Goal: Complete application form

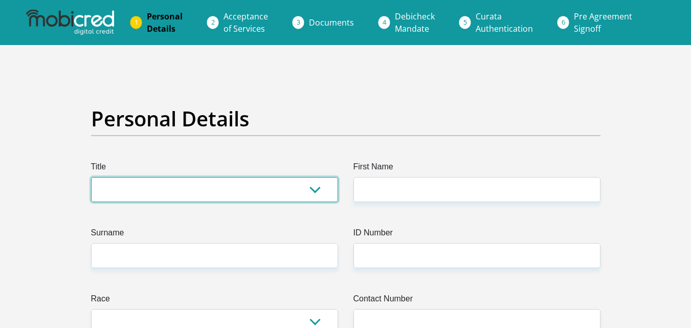
click at [173, 191] on select "Mr Ms Mrs Dr [PERSON_NAME]" at bounding box center [214, 189] width 247 height 25
select select "Mr"
click at [91, 177] on select "Mr Ms Mrs Dr [PERSON_NAME]" at bounding box center [214, 189] width 247 height 25
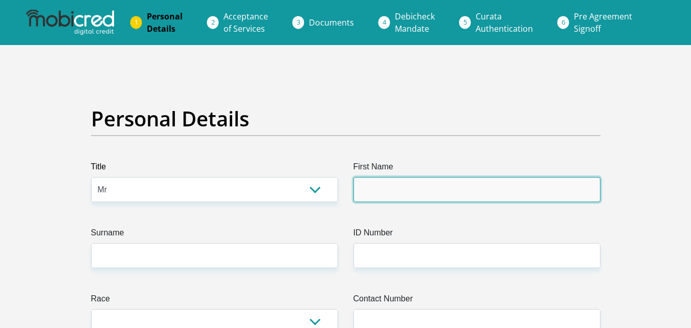
click at [371, 181] on input "First Name" at bounding box center [477, 189] width 247 height 25
type input "SABELO"
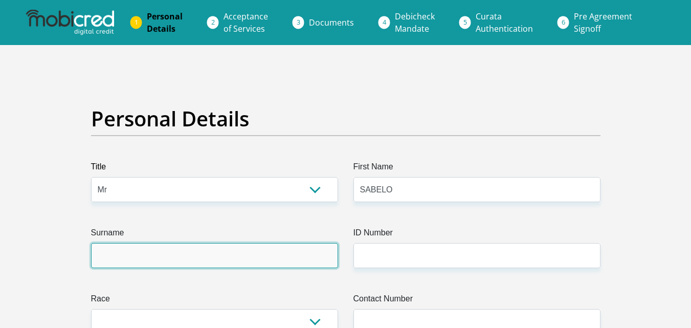
type input "MBATHA"
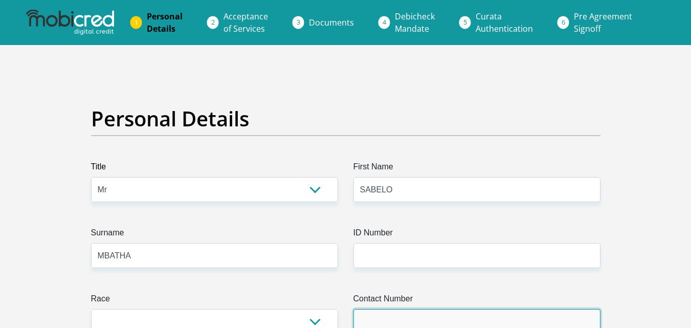
type input "0726621250"
select select "ZAF"
type input "88 BURGER STREET"
type input "Pietermaritzburg"
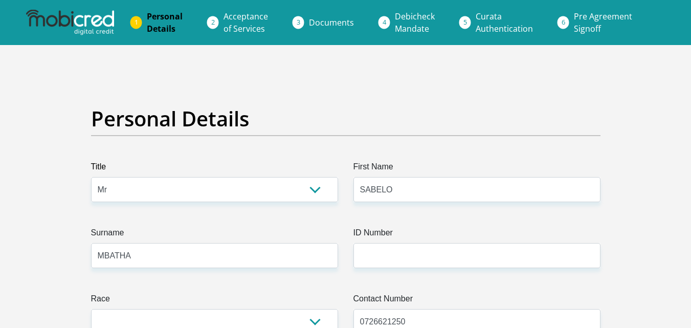
type input "Pietermaritzburg SP"
type input "3201"
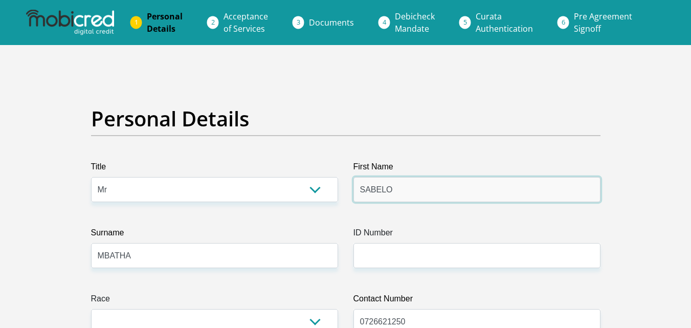
click at [424, 193] on input "SABELO" at bounding box center [477, 189] width 247 height 25
type input "SABELO"
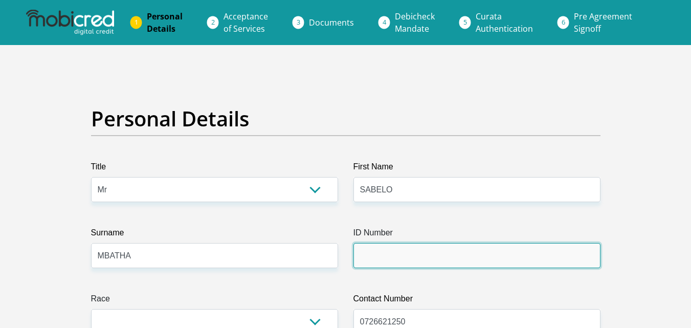
click at [390, 257] on input "ID Number" at bounding box center [477, 255] width 247 height 25
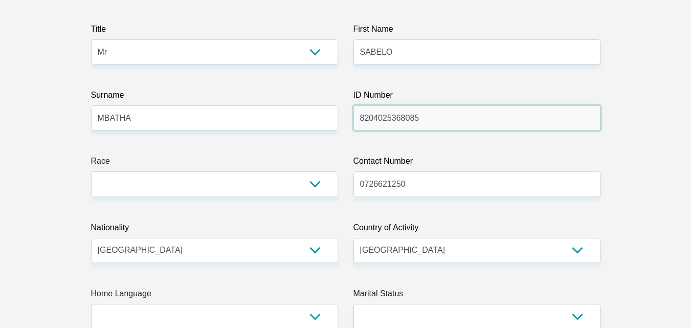
scroll to position [154, 0]
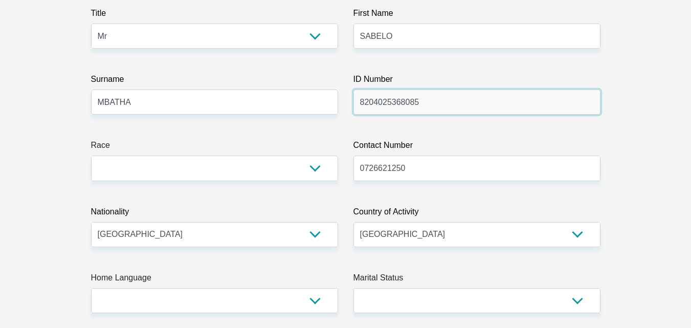
type input "8204025368085"
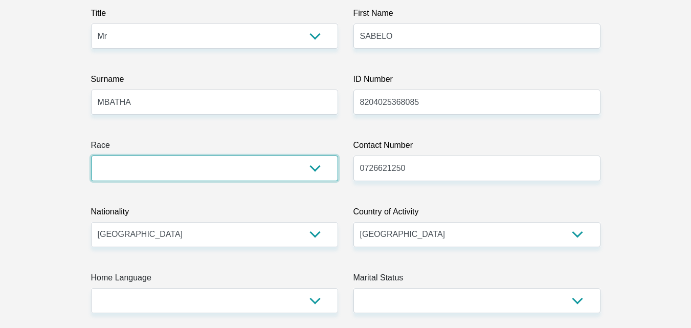
click at [269, 169] on select "Black Coloured Indian White Other" at bounding box center [214, 168] width 247 height 25
select select "1"
click at [91, 156] on select "Black Coloured Indian White Other" at bounding box center [214, 168] width 247 height 25
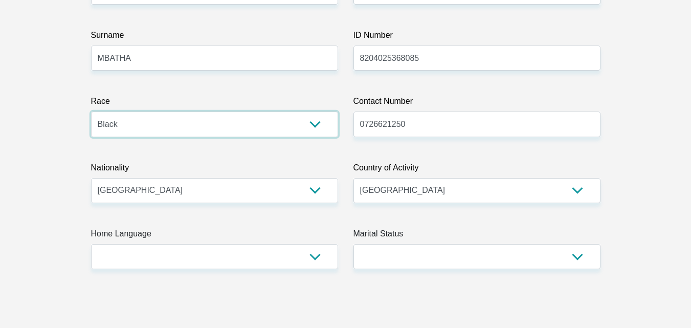
scroll to position [256, 0]
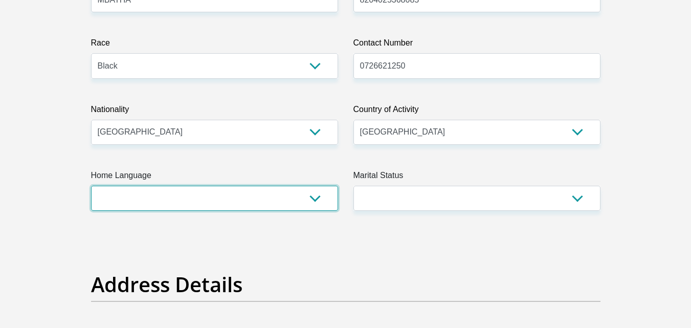
click at [316, 200] on select "Afrikaans English Sepedi South Ndebele Southern Sotho Swati Tsonga Tswana Venda…" at bounding box center [214, 198] width 247 height 25
select select "zul"
click at [91, 186] on select "Afrikaans English Sepedi South Ndebele Southern Sotho Swati Tsonga Tswana Venda…" at bounding box center [214, 198] width 247 height 25
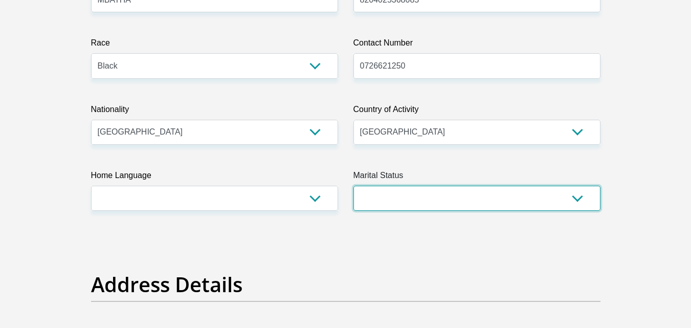
click at [577, 203] on select "Married ANC Single Divorced Widowed Married COP or Customary Law" at bounding box center [477, 198] width 247 height 25
select select "2"
click at [354, 186] on select "Married ANC Single Divorced Widowed Married COP or Customary Law" at bounding box center [477, 198] width 247 height 25
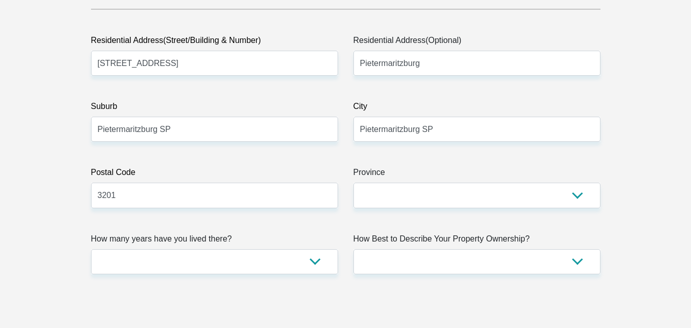
scroll to position [563, 0]
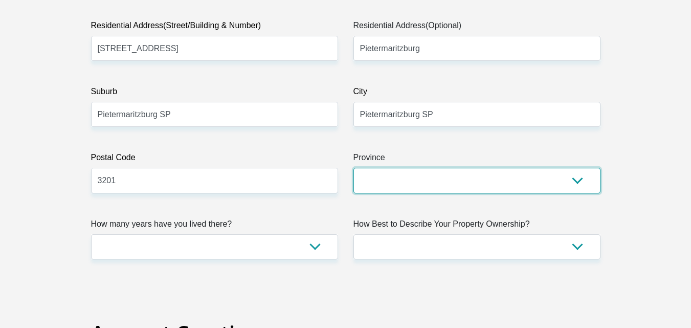
click at [581, 183] on select "Eastern Cape Free State Gauteng KwaZulu-Natal Limpopo Mpumalanga Northern Cape …" at bounding box center [477, 180] width 247 height 25
select select "KwaZulu-Natal"
click at [354, 168] on select "Eastern Cape Free State Gauteng KwaZulu-Natal Limpopo Mpumalanga Northern Cape …" at bounding box center [477, 180] width 247 height 25
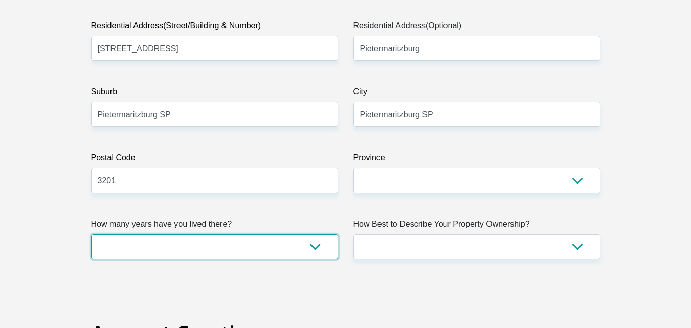
click at [313, 246] on select "less than 1 year 1-3 years 3-5 years 5+ years" at bounding box center [214, 246] width 247 height 25
select select "4"
click at [91, 234] on select "less than 1 year 1-3 years 3-5 years 5+ years" at bounding box center [214, 246] width 247 height 25
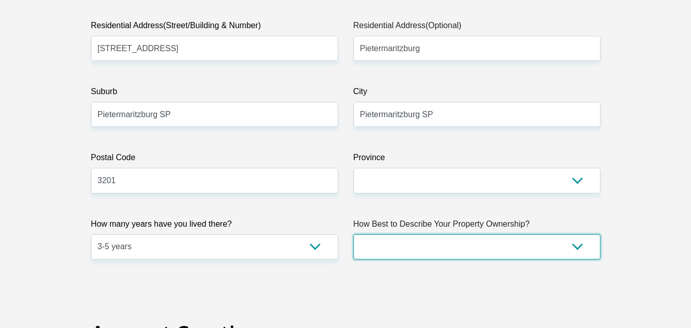
click at [575, 246] on select "Owned Rented Family Owned Company Dwelling" at bounding box center [477, 246] width 247 height 25
select select "Company Dwelling"
click at [354, 234] on select "Owned Rented Family Owned Company Dwelling" at bounding box center [477, 246] width 247 height 25
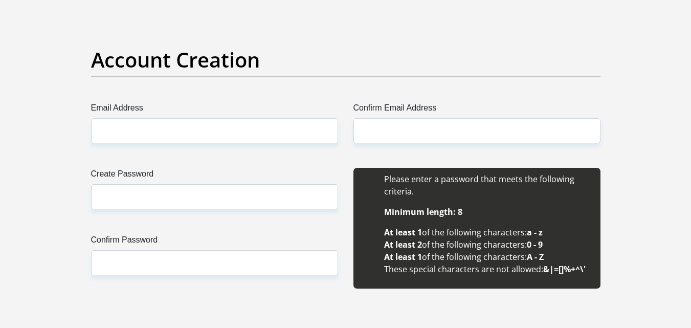
scroll to position [870, 0]
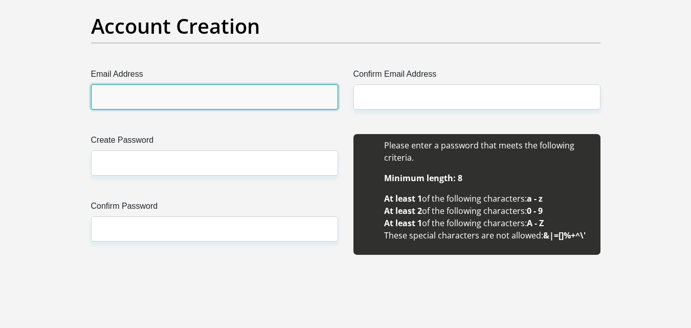
click at [217, 103] on input "Email Address" at bounding box center [214, 96] width 247 height 25
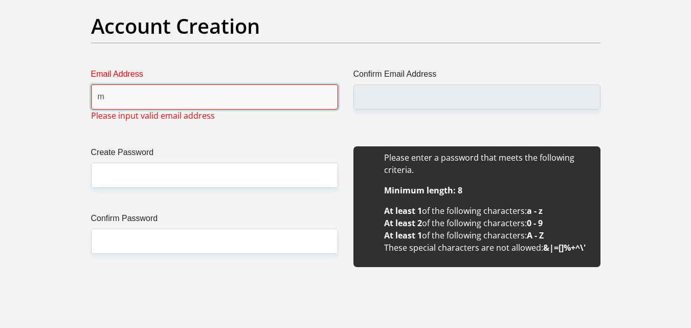
type input "mthiyawallet@gmail.com"
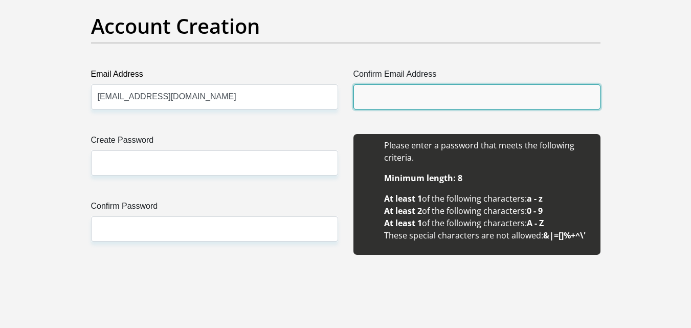
click at [390, 101] on input "Confirm Email Address" at bounding box center [477, 96] width 247 height 25
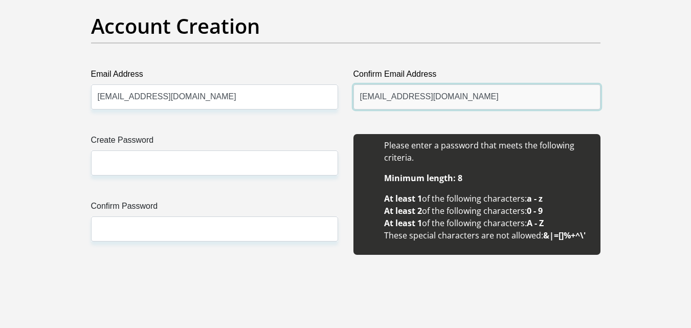
type input "mthiyawallet@gmail.com"
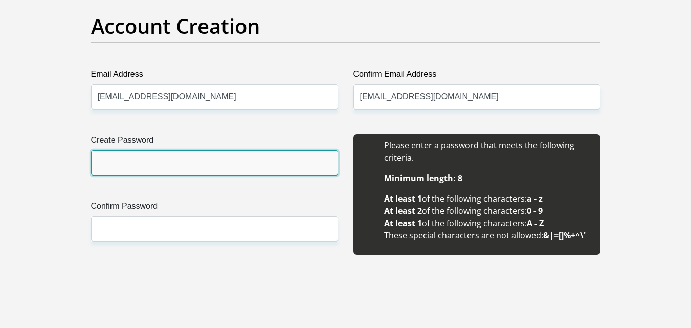
click at [247, 167] on input "Create Password" at bounding box center [214, 162] width 247 height 25
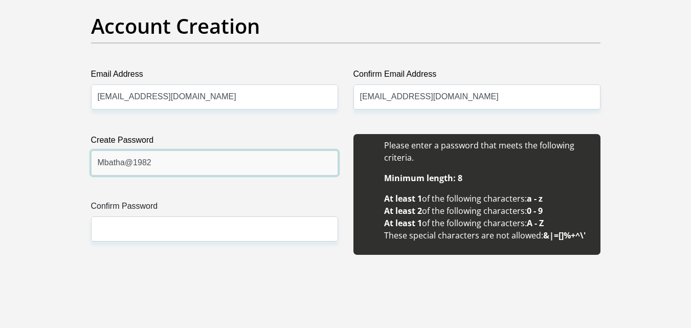
type input "Mbatha@1982"
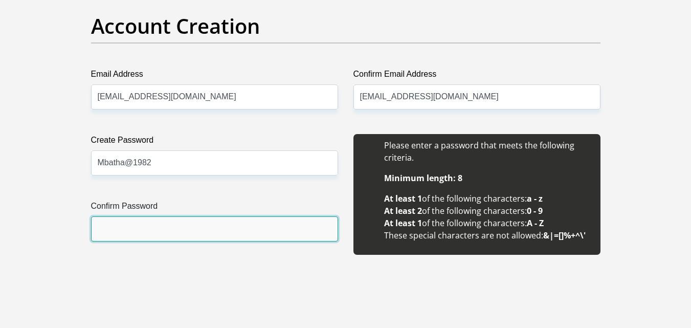
click at [224, 230] on input "Confirm Password" at bounding box center [214, 228] width 247 height 25
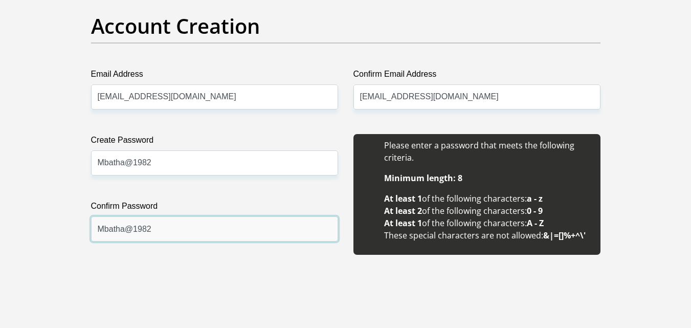
type input "Mbatha@1982"
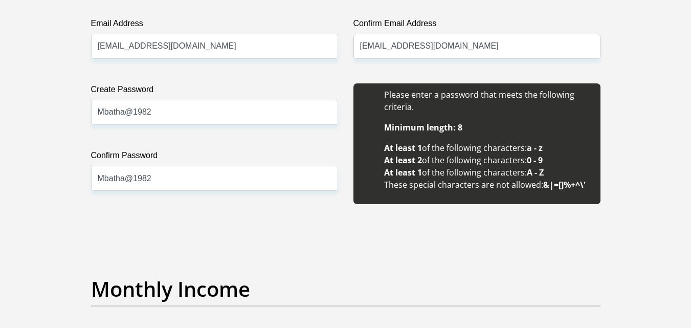
scroll to position [921, 0]
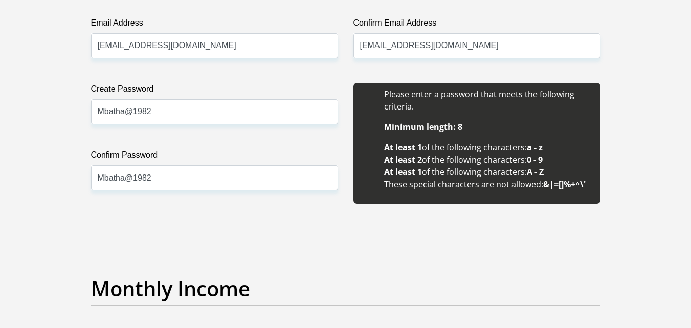
click at [224, 176] on input "Mbatha@1982" at bounding box center [214, 177] width 247 height 25
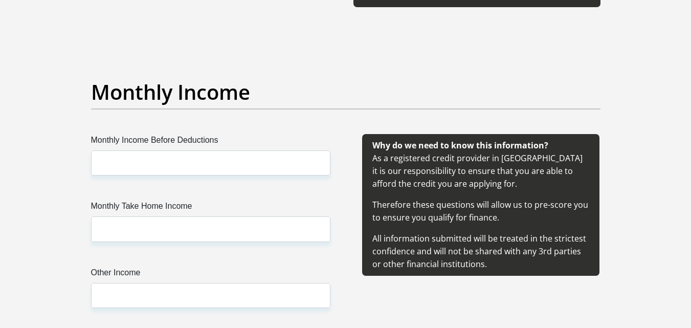
scroll to position [1126, 0]
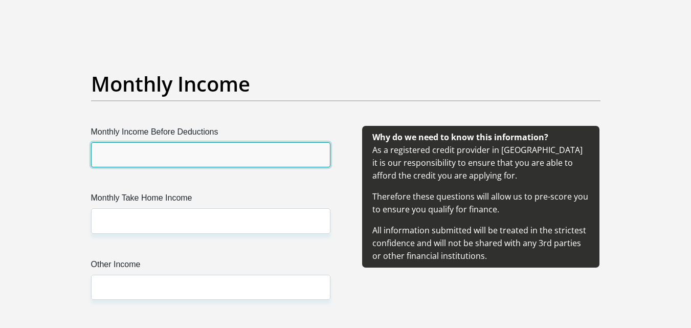
click at [181, 153] on input "Monthly Income Before Deductions" at bounding box center [211, 154] width 240 height 25
type input "22746.74"
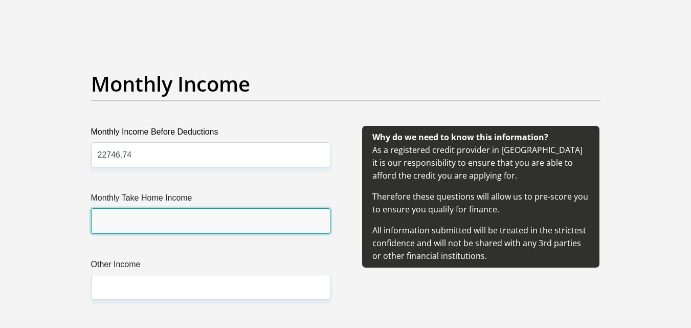
click at [178, 227] on input "Monthly Take Home Income" at bounding box center [211, 220] width 240 height 25
type input "18500"
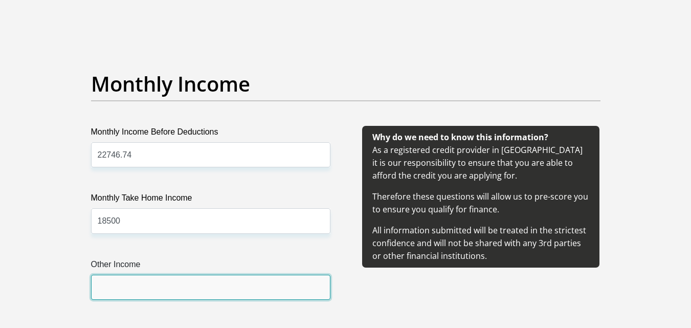
click at [159, 281] on input "Other Income" at bounding box center [211, 287] width 240 height 25
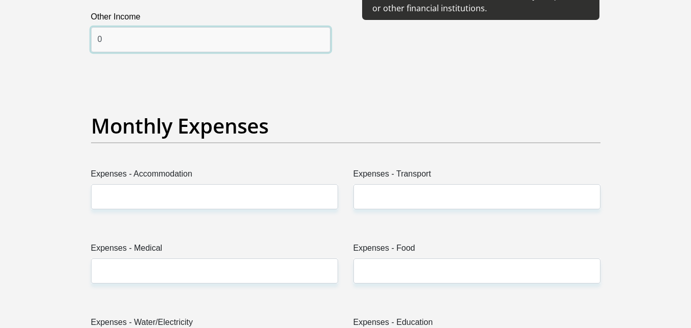
scroll to position [1279, 0]
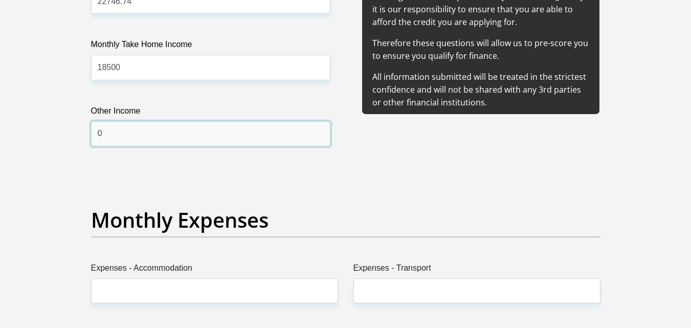
type input "0"
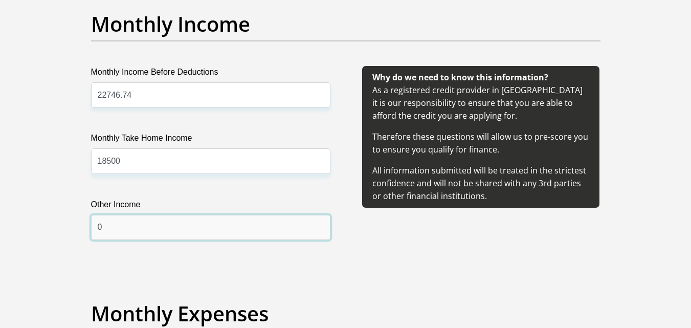
scroll to position [1177, 0]
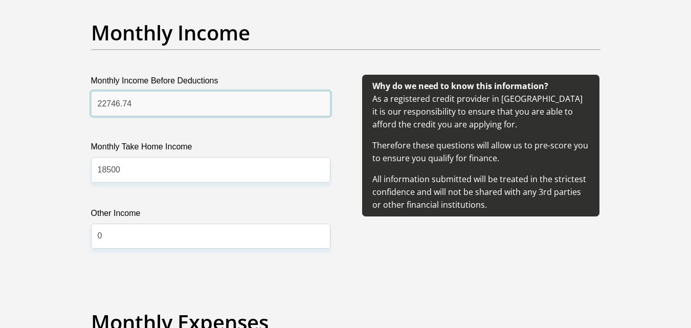
click at [164, 111] on input "22746.74" at bounding box center [211, 103] width 240 height 25
type input "2"
type input "24573.58"
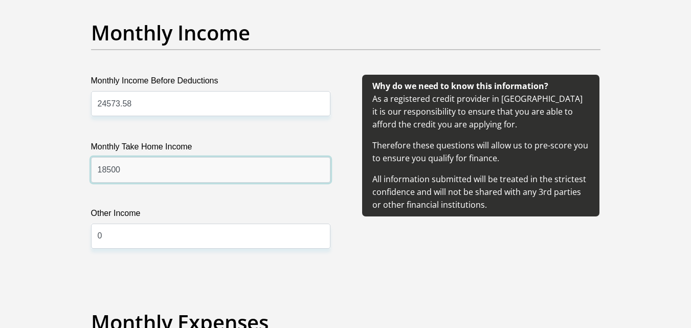
click at [120, 174] on input "18500" at bounding box center [211, 169] width 240 height 25
type input "1"
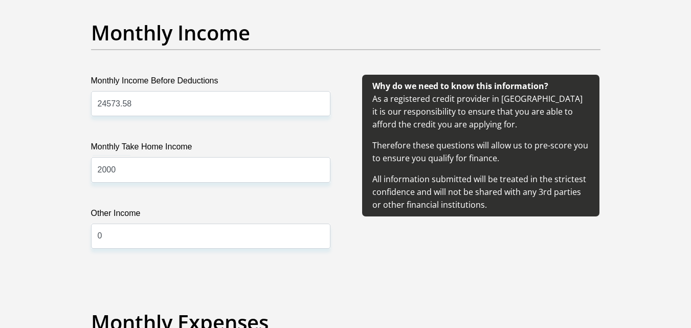
click at [205, 195] on div "Monthly Income Before Deductions 24573.58 Monthly Take Home Income 2000 Other I…" at bounding box center [211, 174] width 270 height 199
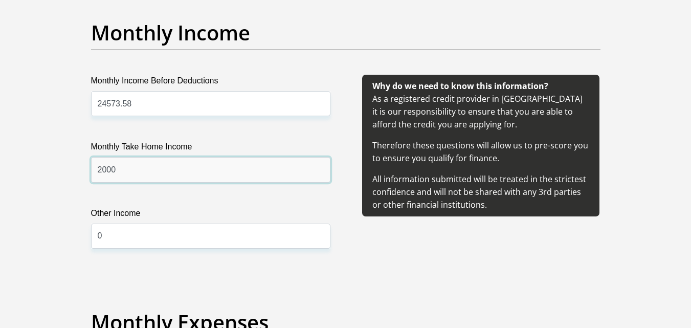
click at [130, 172] on input "2000" at bounding box center [211, 169] width 240 height 25
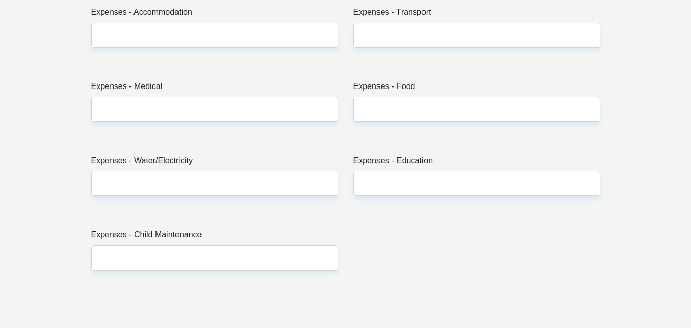
scroll to position [1433, 0]
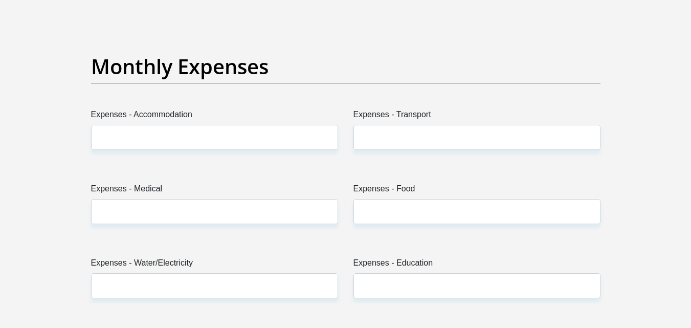
type input "20000"
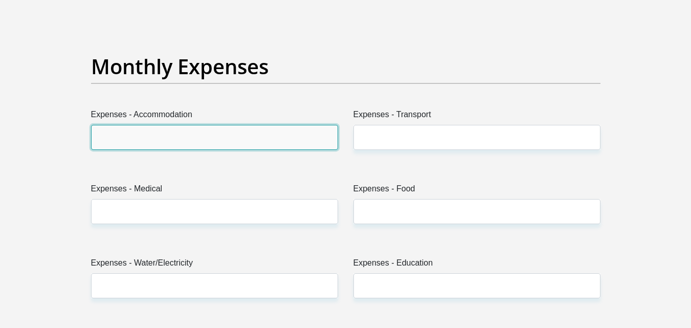
click at [181, 143] on input "Expenses - Accommodation" at bounding box center [214, 137] width 247 height 25
type input "0"
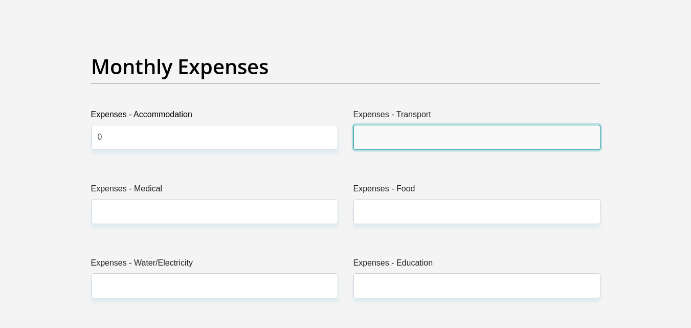
click at [367, 138] on input "Expenses - Transport" at bounding box center [477, 137] width 247 height 25
type input "0"
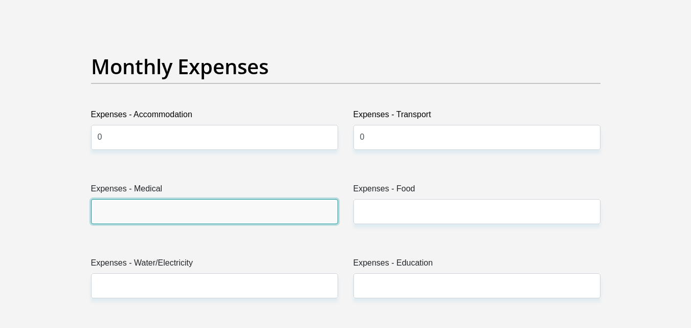
click at [138, 213] on input "Expenses - Medical" at bounding box center [214, 211] width 247 height 25
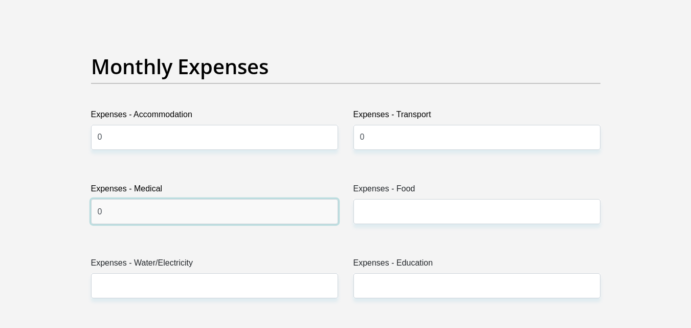
type input "0"
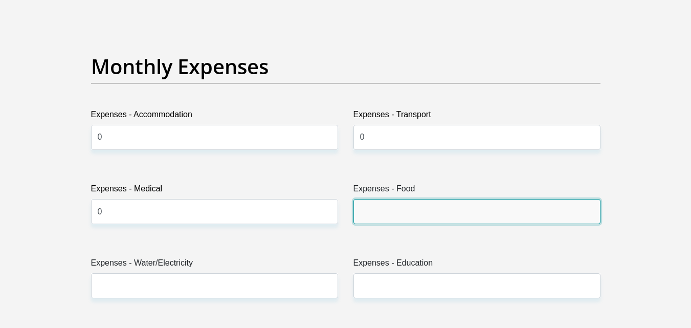
click at [389, 215] on input "Expenses - Food" at bounding box center [477, 211] width 247 height 25
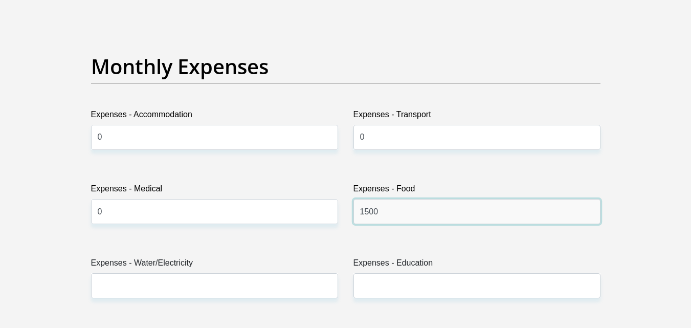
type input "1500"
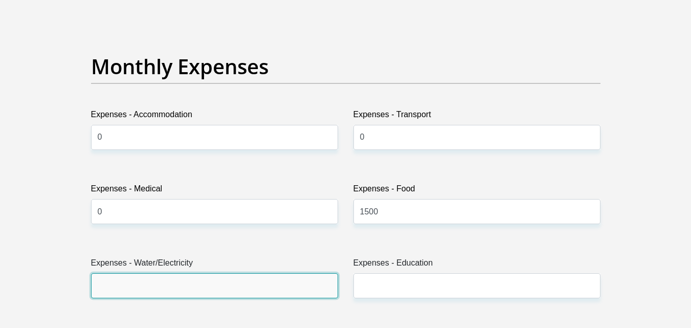
click at [176, 278] on input "Expenses - Water/Electricity" at bounding box center [214, 285] width 247 height 25
type input "0"
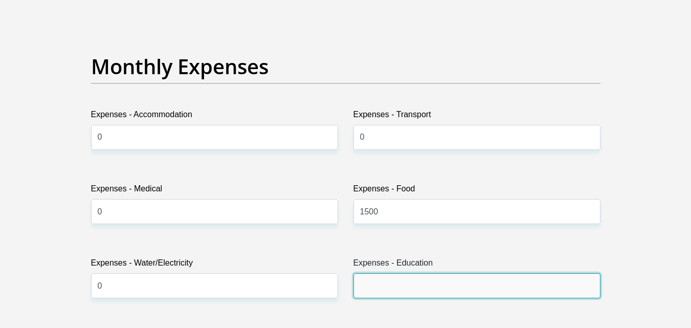
click at [403, 289] on input "Expenses - Education" at bounding box center [477, 285] width 247 height 25
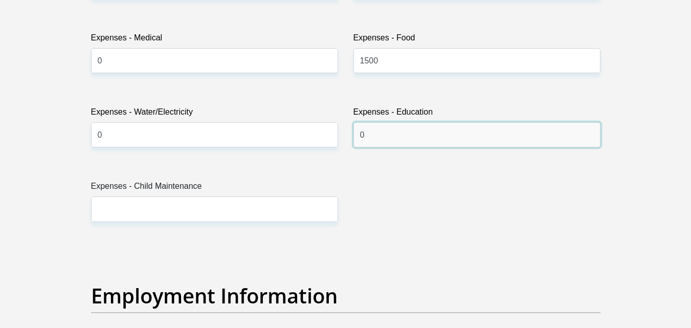
scroll to position [1586, 0]
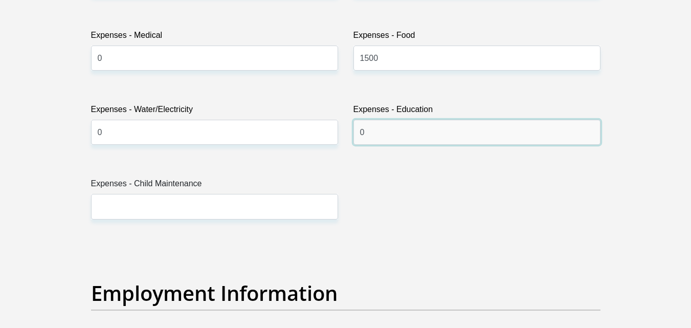
type input "0"
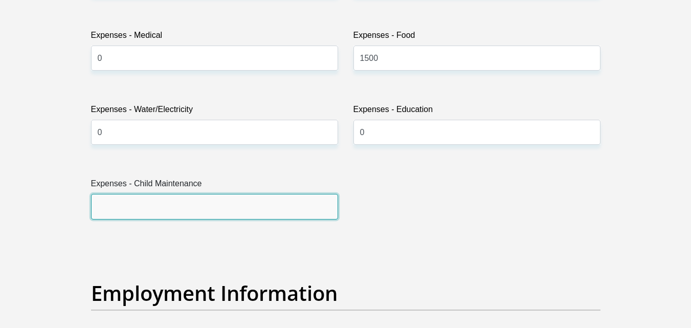
click at [143, 203] on input "Expenses - Child Maintenance" at bounding box center [214, 206] width 247 height 25
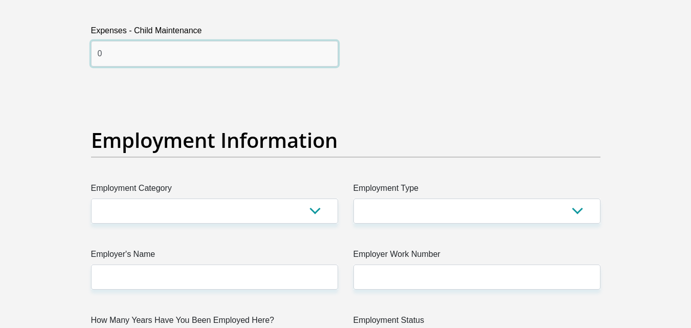
scroll to position [1740, 0]
type input "0"
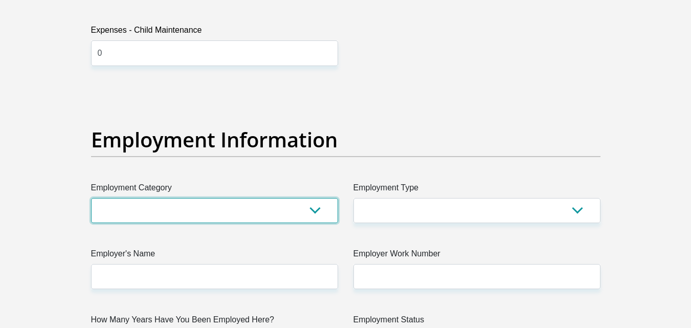
click at [315, 212] on select "AGRICULTURE ALCOHOL & TOBACCO CONSTRUCTION MATERIALS METALLURGY EQUIPMENT FOR R…" at bounding box center [214, 210] width 247 height 25
select select "9"
click at [91, 198] on select "AGRICULTURE ALCOHOL & TOBACCO CONSTRUCTION MATERIALS METALLURGY EQUIPMENT FOR R…" at bounding box center [214, 210] width 247 height 25
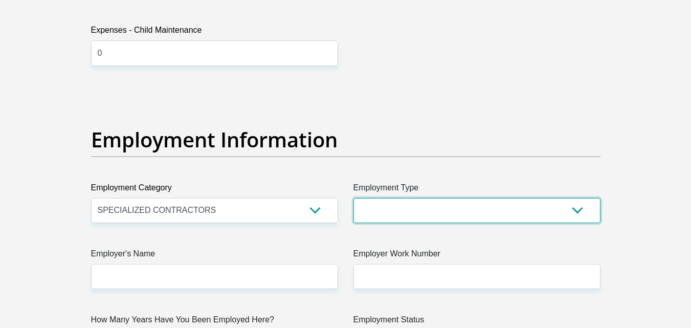
click at [394, 215] on select "College/Lecturer Craft Seller Creative Driver Executive Farmer Forces - Non Com…" at bounding box center [477, 210] width 247 height 25
select select "Semi-Professional Worker"
click at [354, 198] on select "College/Lecturer Craft Seller Creative Driver Executive Farmer Forces - Non Com…" at bounding box center [477, 210] width 247 height 25
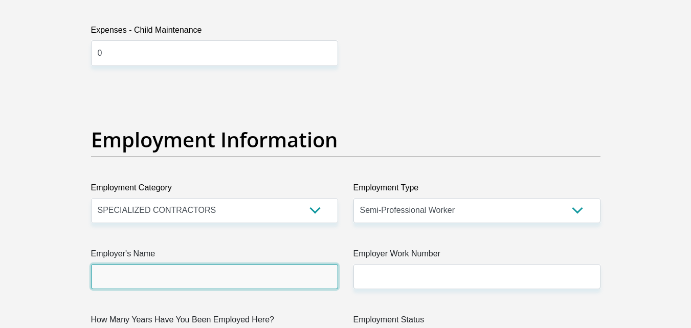
click at [202, 285] on input "Employer's Name" at bounding box center [214, 276] width 247 height 25
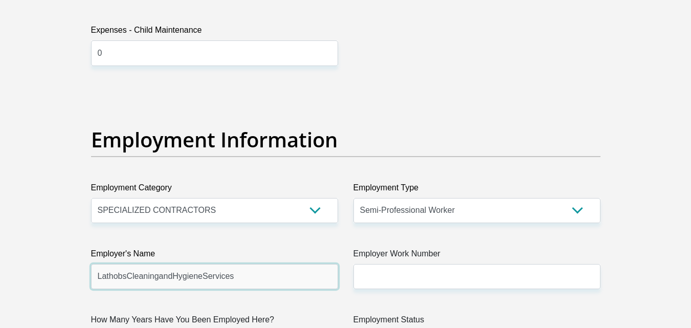
click at [199, 278] on input "LathobsCleaningandHygieneServices" at bounding box center [214, 276] width 247 height 25
type input "LathobsCleaningandHygieneServices"
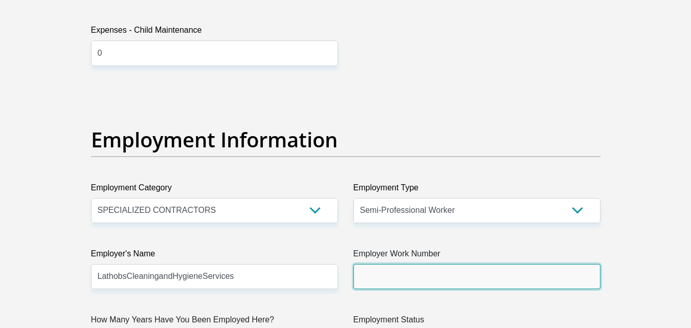
click at [416, 277] on input "Employer Work Number" at bounding box center [477, 276] width 247 height 25
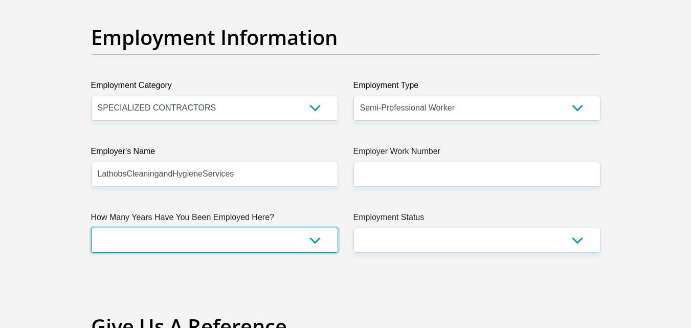
click at [195, 238] on select "less than 1 year 1-3 years 3-5 years 5+ years" at bounding box center [214, 240] width 247 height 25
select select "60"
click at [91, 228] on select "less than 1 year 1-3 years 3-5 years 5+ years" at bounding box center [214, 240] width 247 height 25
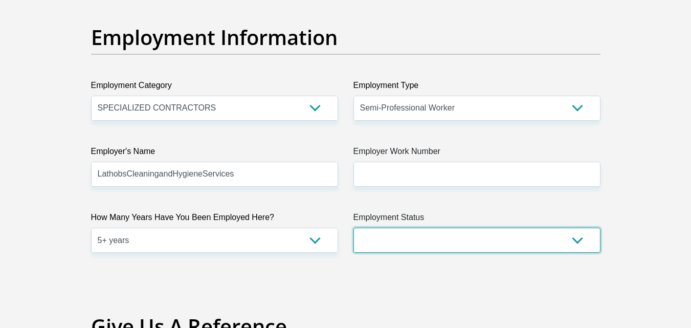
click at [454, 232] on select "Permanent/Full-time Part-time/Casual Contract Worker Self-Employed Housewife Re…" at bounding box center [477, 240] width 247 height 25
select select "1"
click at [354, 228] on select "Permanent/Full-time Part-time/Casual Contract Worker Self-Employed Housewife Re…" at bounding box center [477, 240] width 247 height 25
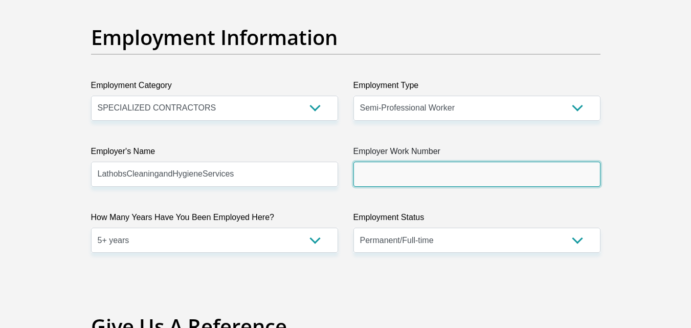
click at [420, 172] on input "Employer Work Number" at bounding box center [477, 174] width 247 height 25
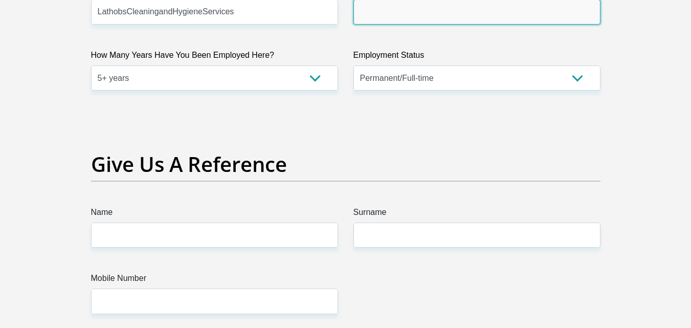
scroll to position [2098, 0]
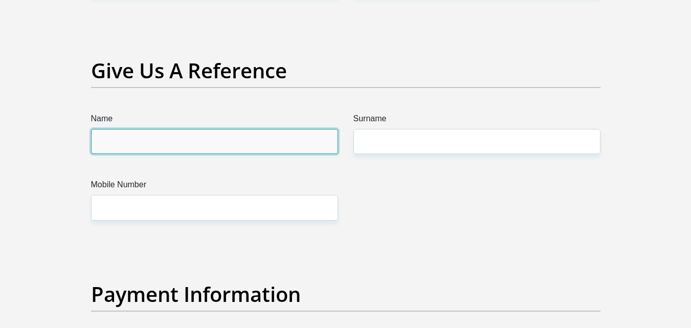
click at [164, 144] on input "Name" at bounding box center [214, 141] width 247 height 25
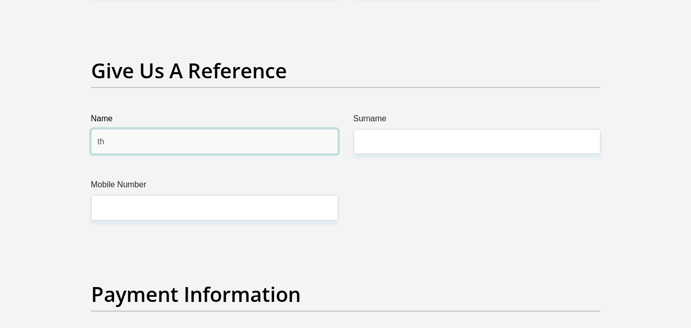
type input "t"
type input "Thulani"
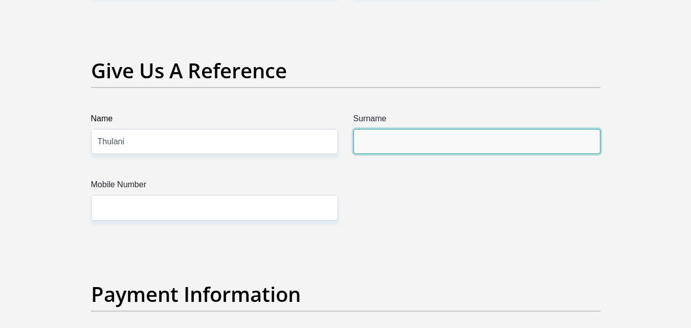
click at [389, 150] on input "Surname" at bounding box center [477, 141] width 247 height 25
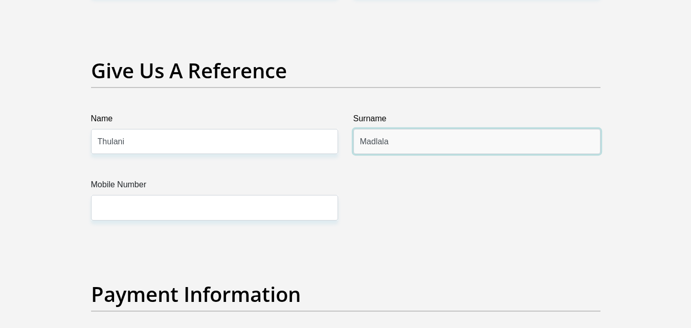
type input "Madlala"
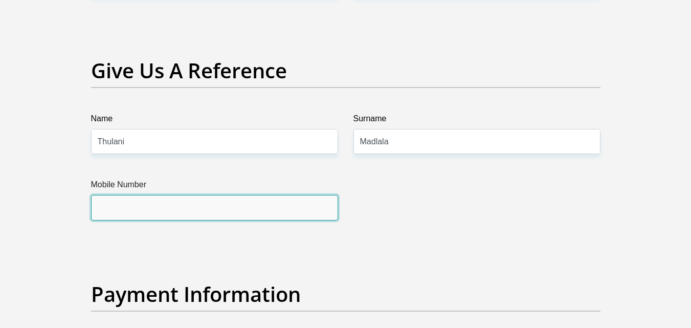
click at [258, 206] on input "Mobile Number" at bounding box center [214, 207] width 247 height 25
click at [184, 207] on input "Mobile Number" at bounding box center [214, 207] width 247 height 25
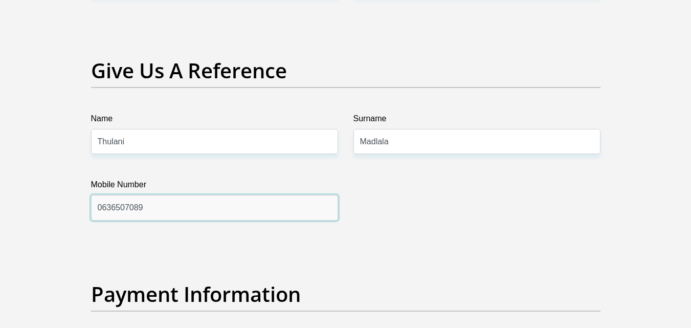
scroll to position [2252, 0]
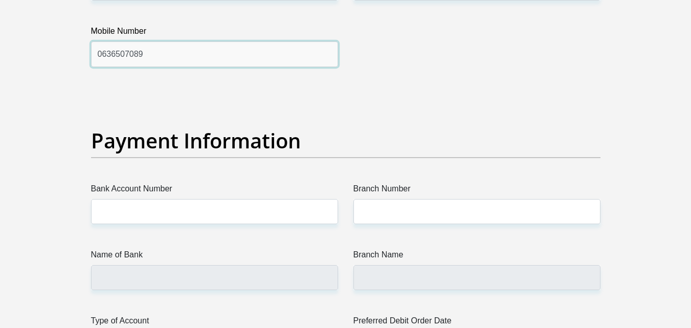
type input "0636507089"
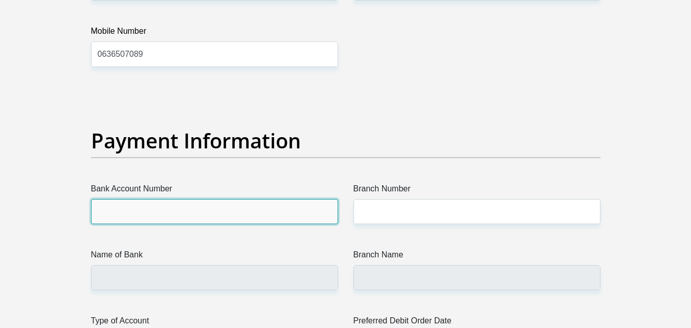
click at [227, 210] on input "Bank Account Number" at bounding box center [214, 211] width 247 height 25
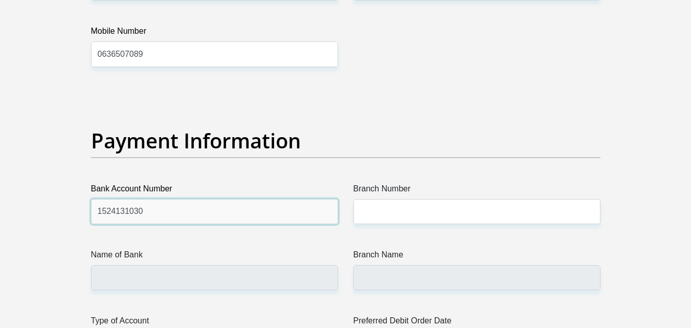
type input "1524131030"
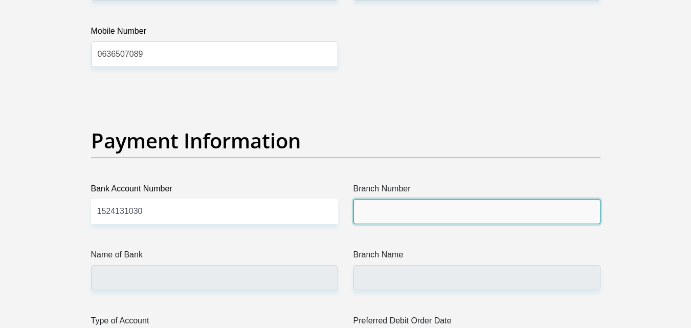
click at [409, 219] on input "Branch Number" at bounding box center [477, 211] width 247 height 25
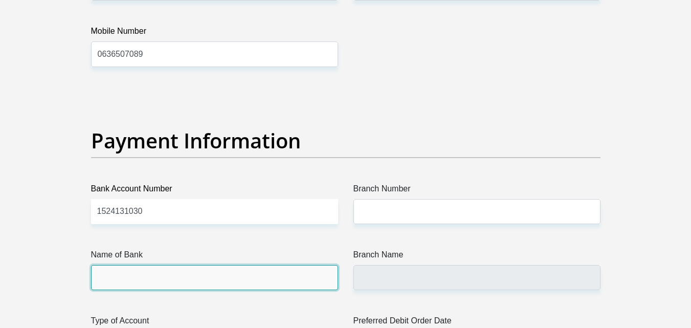
click at [257, 274] on input "Name of Bank" at bounding box center [214, 277] width 247 height 25
click at [183, 281] on input "Name of Bank" at bounding box center [214, 277] width 247 height 25
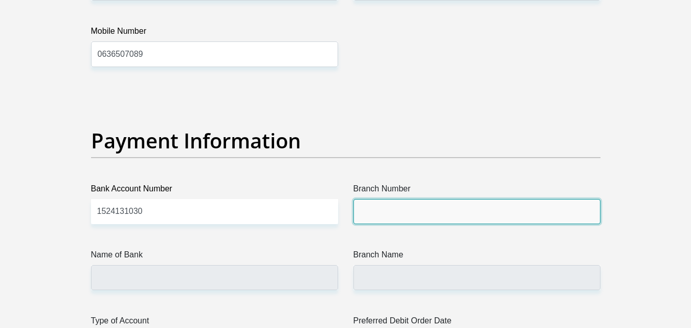
click at [394, 209] on input "Branch Number" at bounding box center [477, 211] width 247 height 25
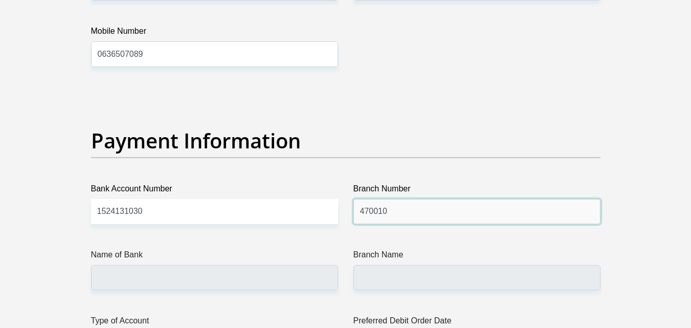
type input "470010"
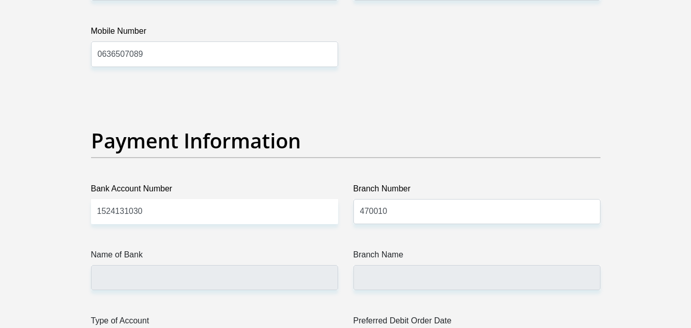
type input "CAPITEC BANK LIMITED"
type input "CAPITEC BANK CPC"
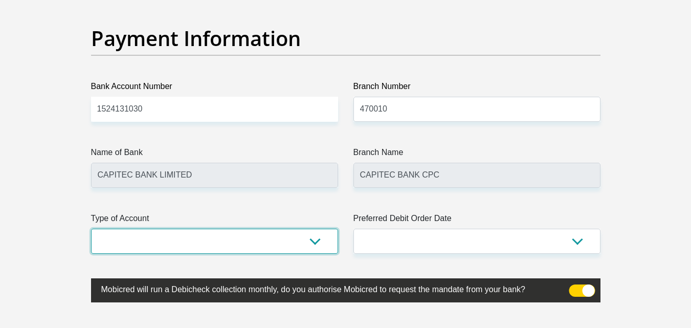
click at [320, 243] on select "Cheque Savings" at bounding box center [214, 241] width 247 height 25
select select "SAV"
click at [91, 229] on select "Cheque Savings" at bounding box center [214, 241] width 247 height 25
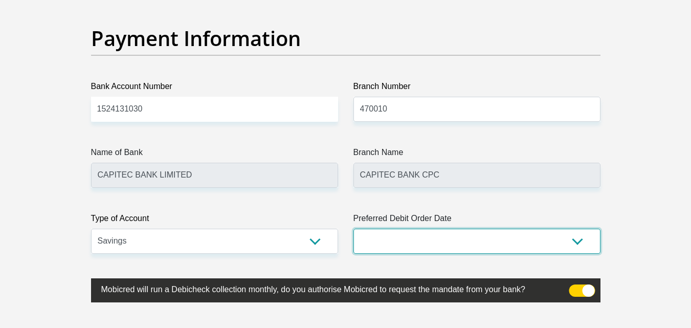
click at [571, 239] on select "1st 2nd 3rd 4th 5th 7th 18th 19th 20th 21st 22nd 23rd 24th 25th 26th 27th 28th …" at bounding box center [477, 241] width 247 height 25
select select "18"
click at [354, 229] on select "1st 2nd 3rd 4th 5th 7th 18th 19th 20th 21st 22nd 23rd 24th 25th 26th 27th 28th …" at bounding box center [477, 241] width 247 height 25
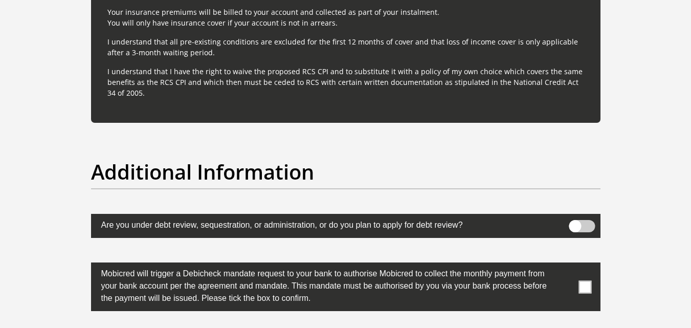
scroll to position [3071, 0]
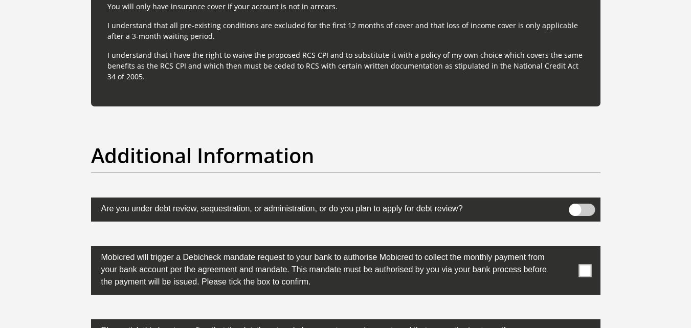
click at [582, 267] on span at bounding box center [585, 270] width 13 height 13
click at [565, 249] on input "checkbox" at bounding box center [565, 249] width 0 height 0
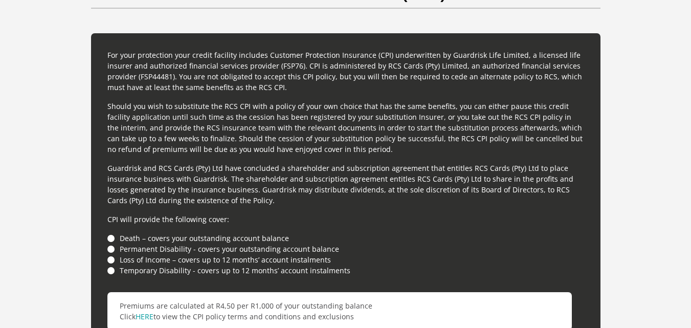
scroll to position [2712, 0]
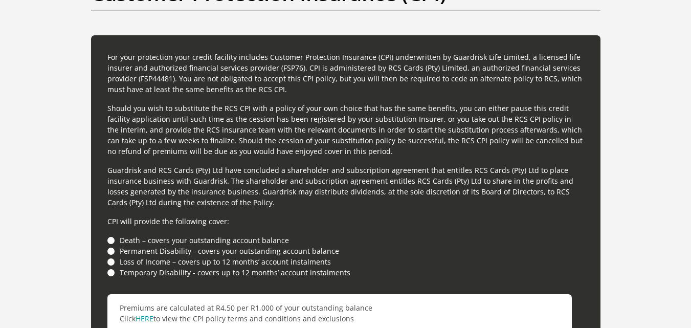
click at [110, 239] on li "Death – covers your outstanding account balance" at bounding box center [345, 240] width 477 height 11
click at [111, 241] on li "Death – covers your outstanding account balance" at bounding box center [345, 240] width 477 height 11
click at [110, 251] on li "Permanent Disability - covers your outstanding account balance" at bounding box center [345, 251] width 477 height 11
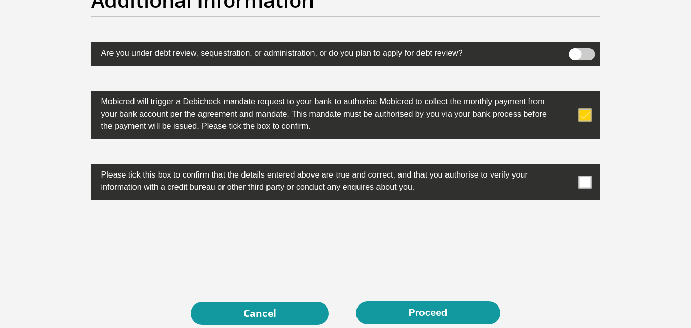
scroll to position [3275, 0]
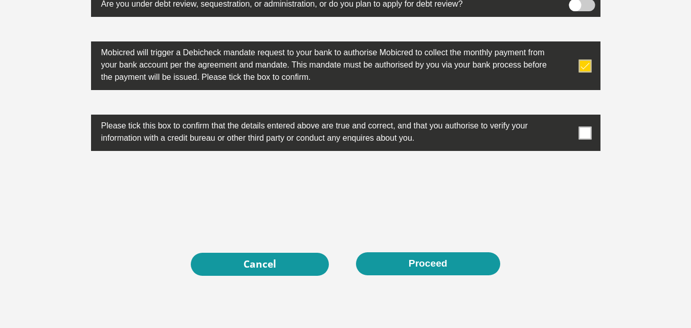
click at [586, 132] on span at bounding box center [585, 132] width 13 height 13
click at [565, 117] on input "checkbox" at bounding box center [565, 117] width 0 height 0
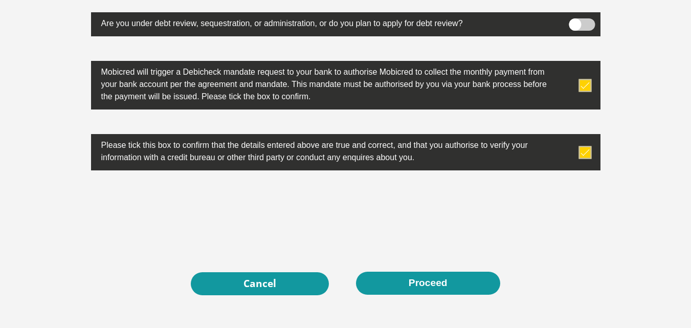
scroll to position [3344, 0]
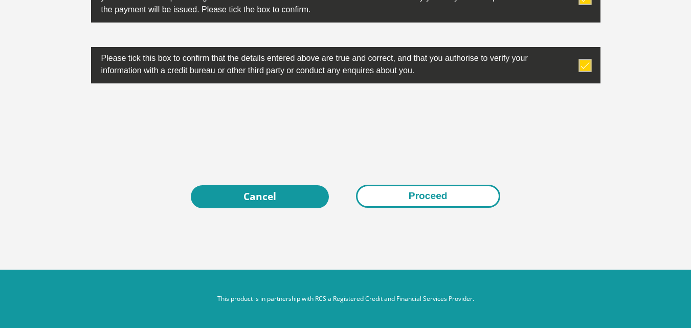
click at [389, 204] on button "Proceed" at bounding box center [428, 196] width 144 height 23
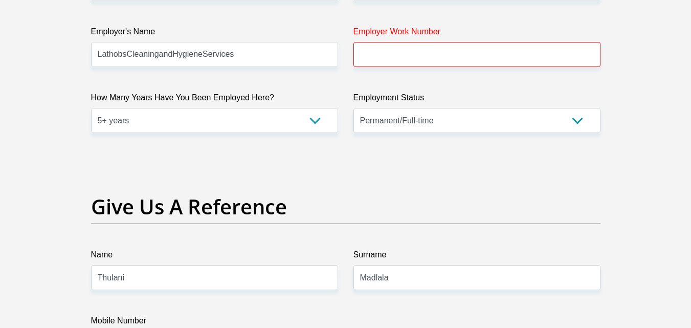
scroll to position [1809, 0]
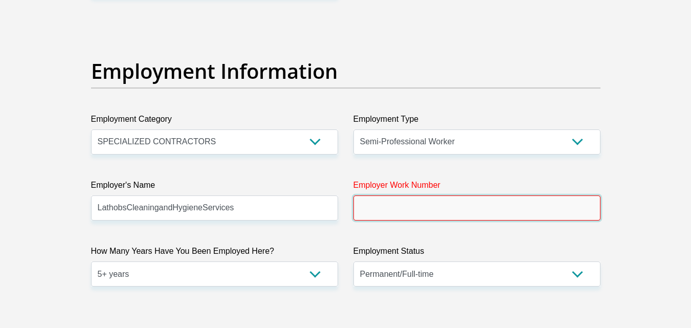
click at [419, 210] on input "Employer Work Number" at bounding box center [477, 207] width 247 height 25
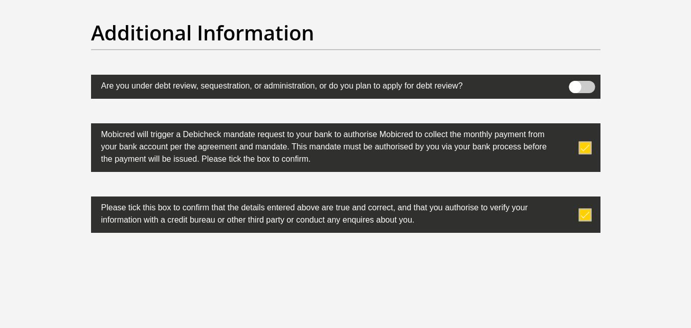
scroll to position [3344, 0]
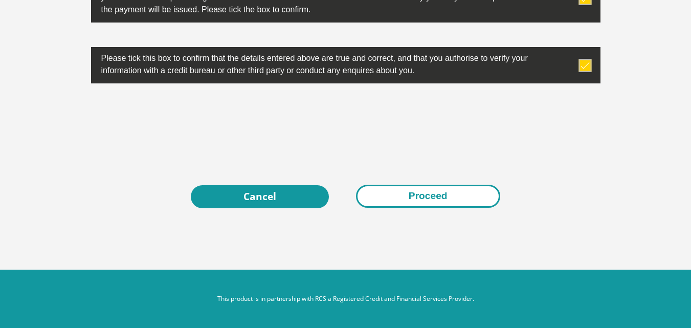
type input "0333423665"
click at [419, 193] on button "Proceed" at bounding box center [428, 196] width 144 height 23
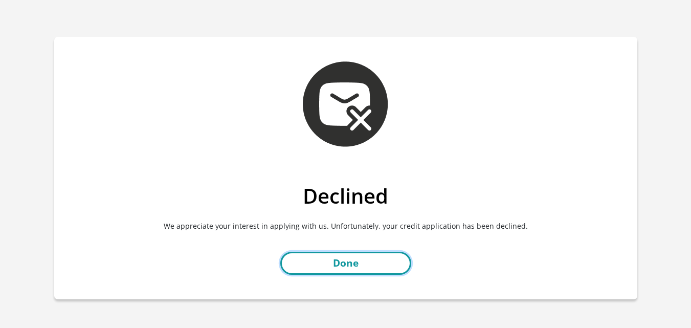
click at [353, 262] on link "Done" at bounding box center [345, 263] width 131 height 23
